Goal: Find specific page/section: Find specific page/section

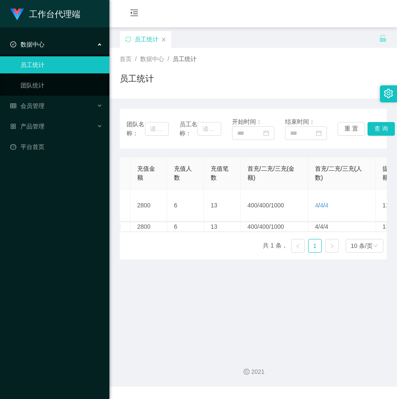
scroll to position [0, 181]
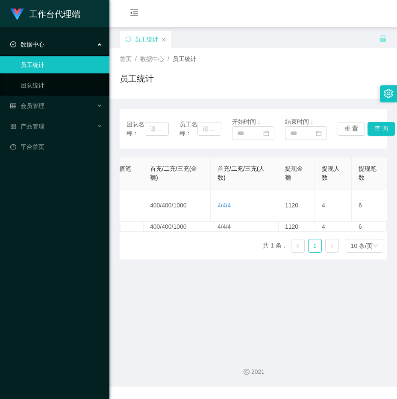
scroll to position [0, 243]
